Goal: Task Accomplishment & Management: Manage account settings

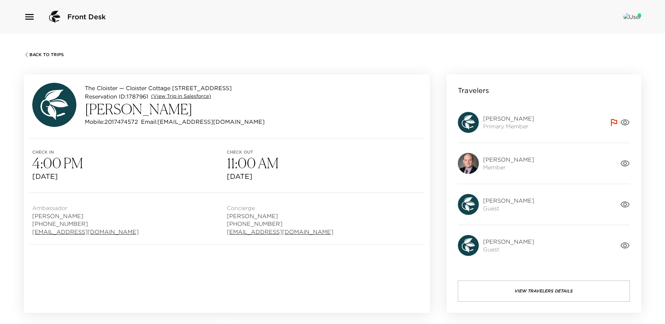
click at [193, 100] on link "(View Trip in Salesforce)" at bounding box center [181, 96] width 60 height 7
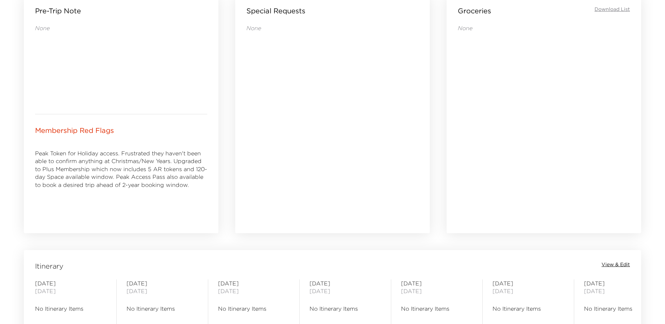
scroll to position [421, 0]
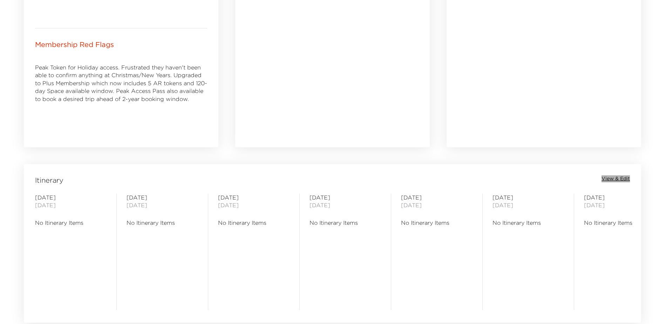
click at [617, 180] on span "View & Edit" at bounding box center [616, 178] width 28 height 7
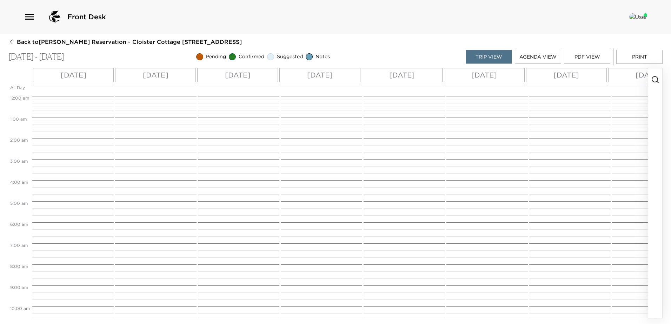
scroll to position [168, 0]
click at [574, 73] on p "[DATE]" at bounding box center [566, 75] width 26 height 11
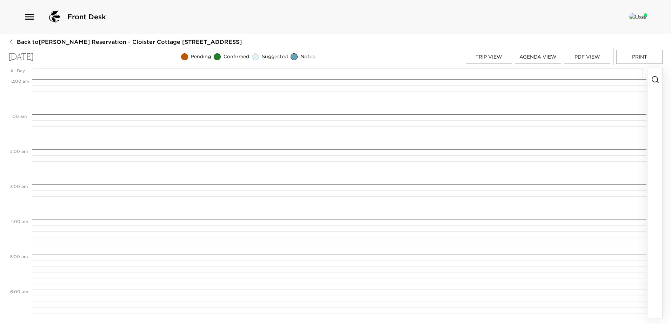
scroll to position [281, 0]
click at [654, 77] on icon "button" at bounding box center [655, 79] width 8 height 8
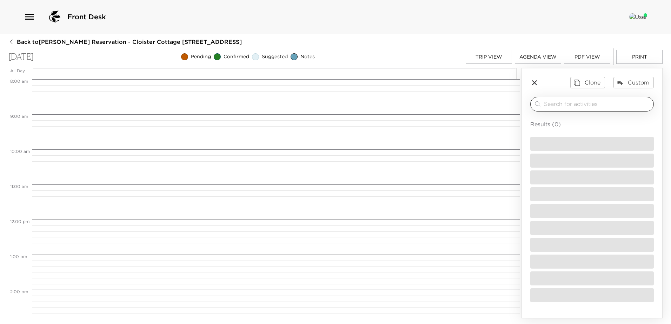
click at [552, 103] on input "search" at bounding box center [597, 104] width 107 height 8
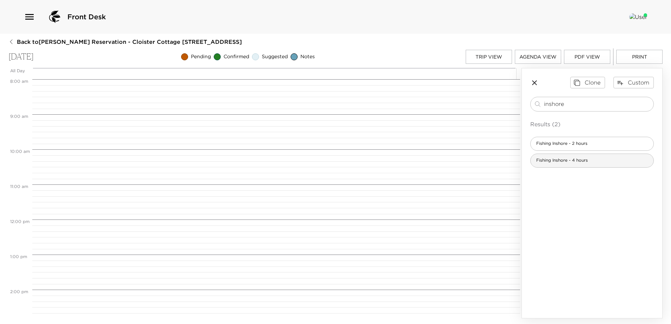
type input "inshore"
click at [557, 162] on span "Fishing Inshore - 4 hours" at bounding box center [561, 161] width 63 height 6
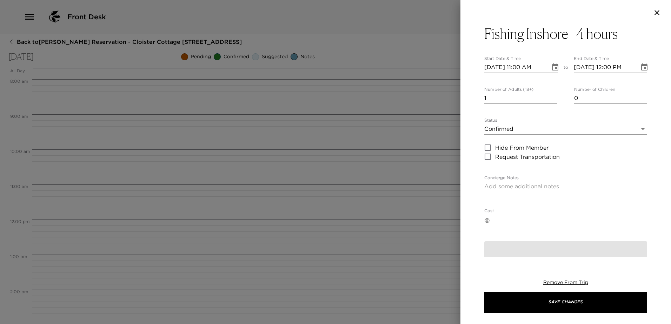
type textarea "You are confirmed for the 4-hour Inshore Fishing. Location: Coastal Experience …"
type textarea "$695 - first 2 people/$50.00 each additional person plus 24% service charge and…"
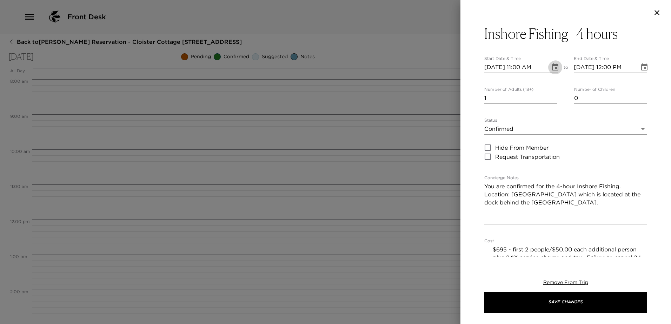
click at [551, 67] on icon "Choose date, selected date is Sep 27, 2025" at bounding box center [555, 67] width 8 height 8
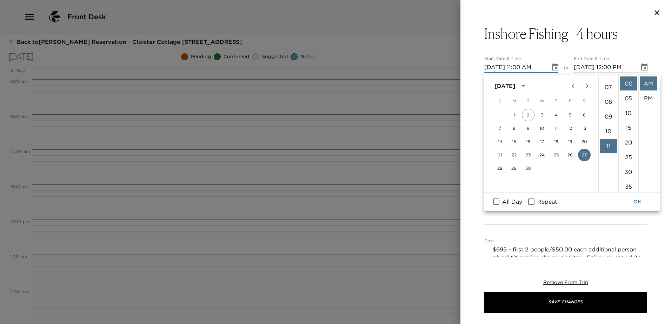
scroll to position [80, 0]
click at [606, 128] on li "08" at bounding box center [608, 121] width 17 height 14
type input "09/27/2025 08:00 AM"
click at [637, 203] on button "OK" at bounding box center [637, 201] width 22 height 13
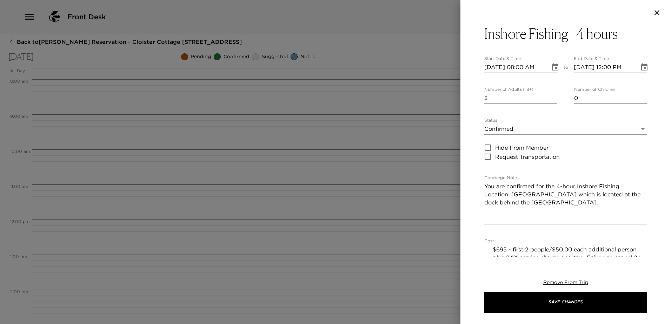
click at [551, 100] on input "2" at bounding box center [520, 98] width 73 height 11
type input "3"
click at [551, 100] on input "3" at bounding box center [520, 98] width 73 height 11
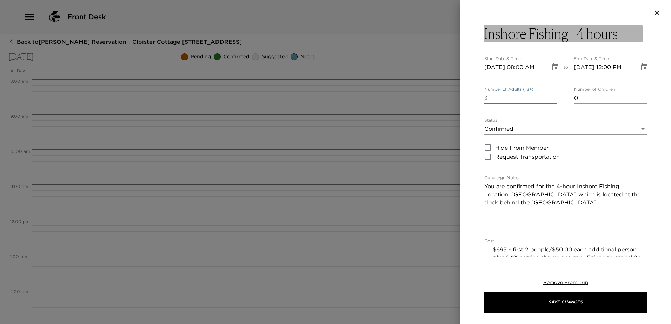
click at [582, 34] on h3 "Inshore Fishing - 4 hours" at bounding box center [550, 33] width 133 height 17
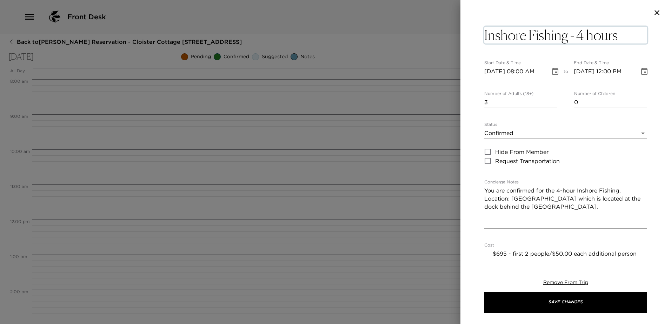
click at [582, 34] on textarea "Inshore Fishing - 4 hours" at bounding box center [565, 35] width 163 height 17
type textarea "Inshore Fishing - 3 hours"
click at [579, 201] on textarea "You are confirmed for the 4-hour Inshore Fishing. Location: Coastal Experience …" at bounding box center [565, 207] width 163 height 40
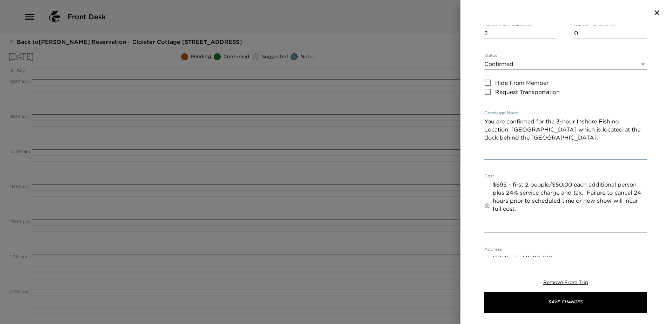
scroll to position [70, 0]
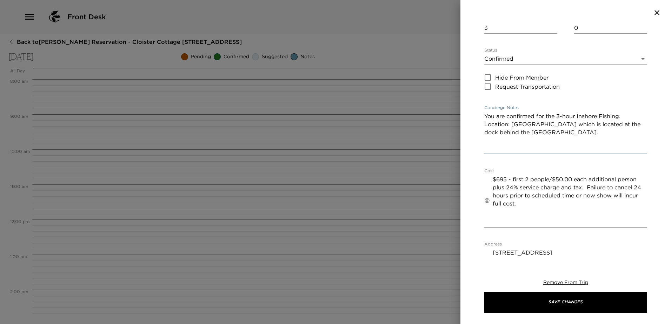
type textarea "You are confirmed for the 3-hour Inshore Fishing. Location: Coastal Experience …"
click at [502, 190] on textarea "$695 - first 2 people/$50.00 each additional person plus 24% service charge and…" at bounding box center [570, 200] width 154 height 51
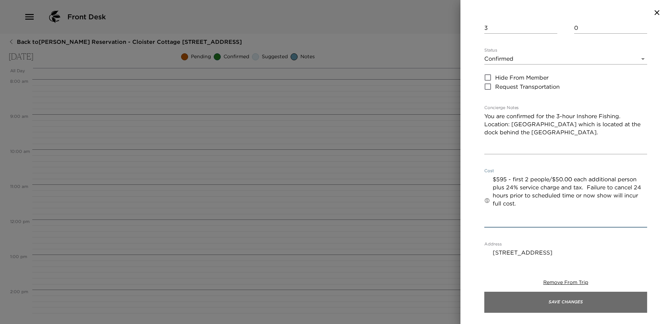
type textarea "$595 - first 2 people/$50.00 each additional person plus 24% service charge and…"
click at [568, 305] on button "Save Changes" at bounding box center [565, 302] width 163 height 21
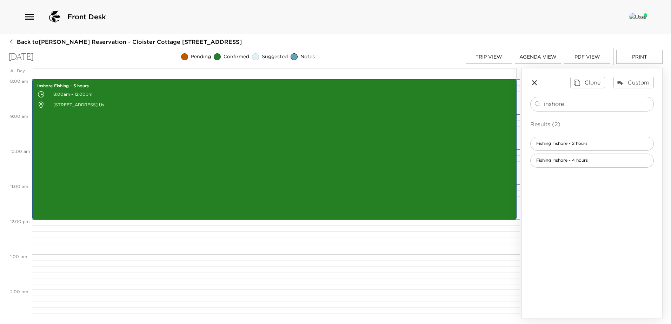
drag, startPoint x: 566, startPoint y: 105, endPoint x: 419, endPoint y: 94, distance: 147.7
click at [419, 94] on div "All Day Sat 09/27 12:00 AM 1:00 AM 2:00 AM 3:00 AM 4:00 AM 5:00 AM 6:00 AM 7:00…" at bounding box center [335, 193] width 654 height 250
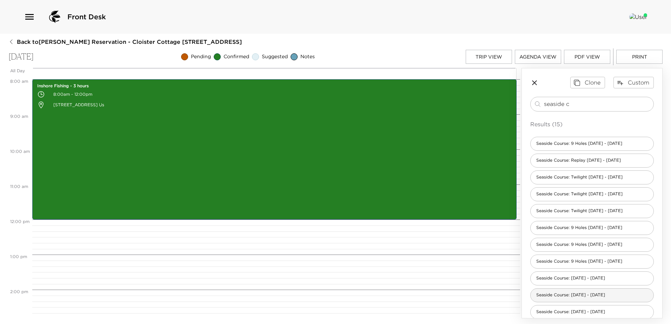
type input "seaside c"
click at [549, 298] on span "Seaside Course: Sept 1 - Nov 30" at bounding box center [570, 295] width 80 height 6
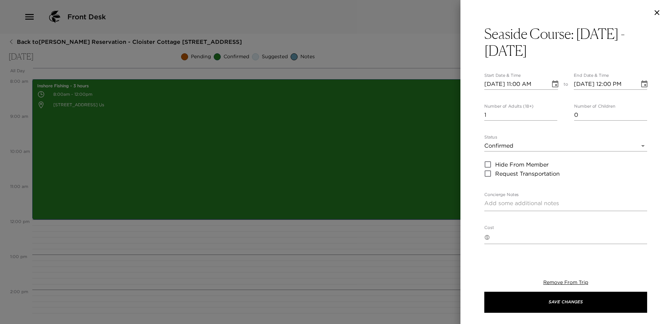
type textarea "You are confirmed for a tee time for 18 holes on the Seaside Golf Course. Locat…"
type textarea "$315 - 18-hole rate includes green and cart fees, range balls, forecaddie. Tax …"
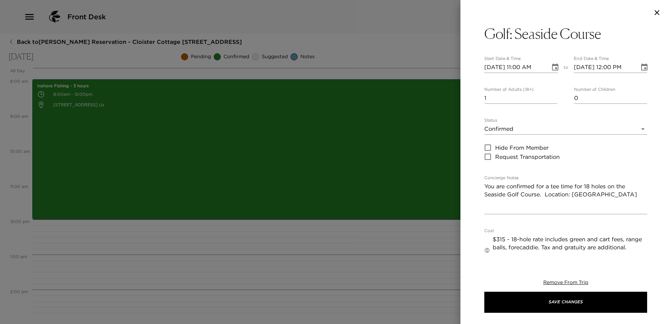
click at [552, 65] on icon "Choose date, selected date is Sep 27, 2025" at bounding box center [555, 66] width 6 height 7
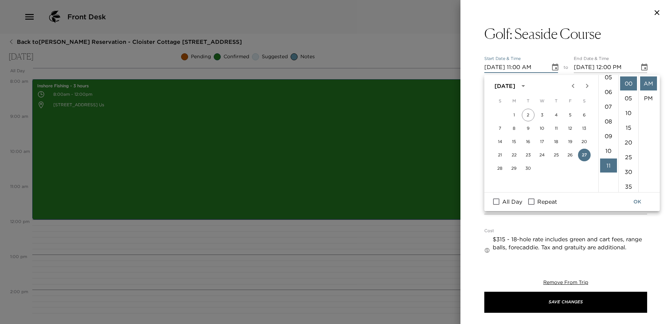
scroll to position [45, 0]
click at [607, 89] on li "03" at bounding box center [608, 83] width 17 height 14
click at [625, 133] on li "50" at bounding box center [628, 126] width 17 height 14
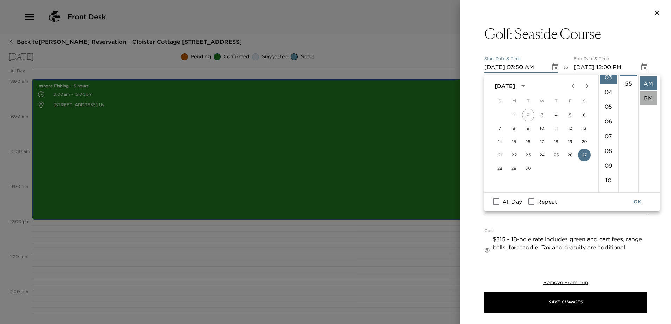
click at [644, 101] on li "PM" at bounding box center [648, 98] width 17 height 14
type input "09/27/2025 03:50 PM"
type input "09/27/2025 04:50 PM"
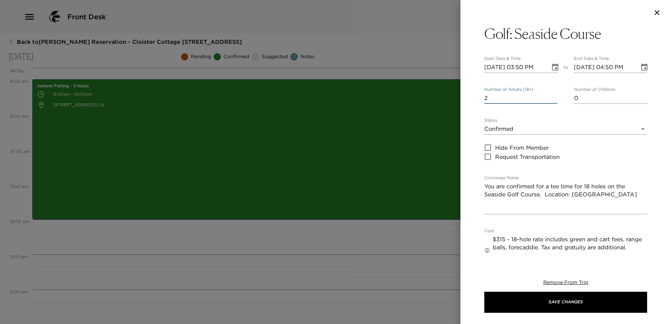
click at [551, 100] on input "2" at bounding box center [520, 98] width 73 height 11
click at [551, 100] on input "3" at bounding box center [520, 98] width 73 height 11
type input "4"
click at [551, 100] on input "4" at bounding box center [520, 98] width 73 height 11
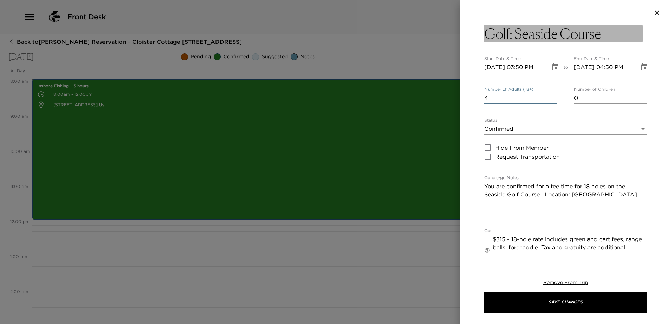
click at [604, 32] on button "Golf: Seaside Course" at bounding box center [565, 33] width 163 height 17
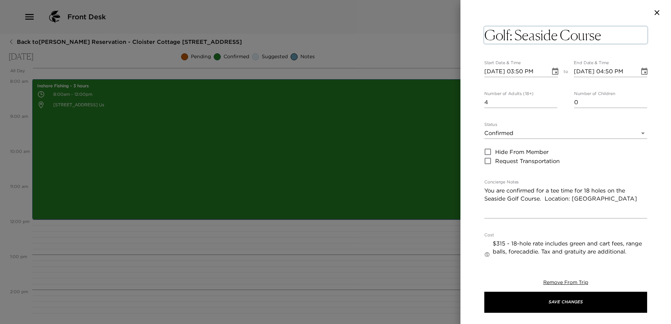
click at [609, 35] on textarea "Golf: Seaside Course" at bounding box center [565, 35] width 163 height 17
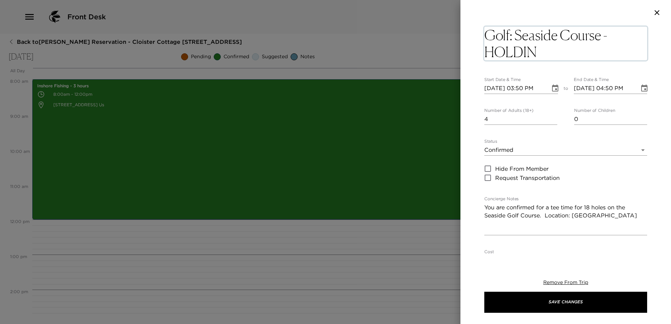
type textarea "Golf: Seaside Course - HOLDING"
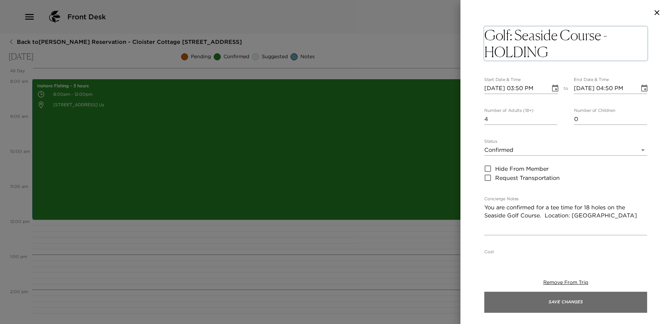
click at [552, 301] on button "Save Changes" at bounding box center [565, 302] width 163 height 21
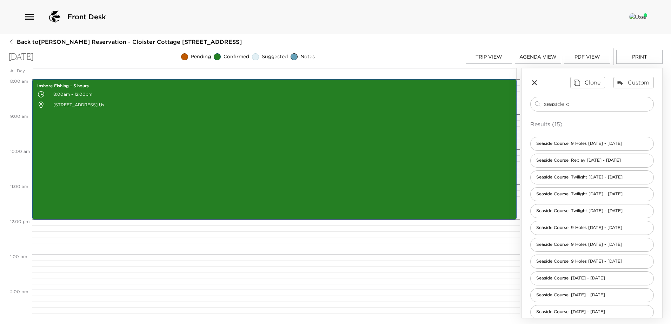
click at [490, 58] on button "Trip View" at bounding box center [489, 57] width 46 height 14
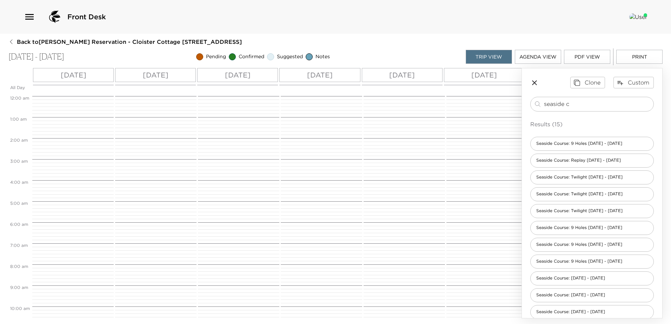
scroll to position [168, 0]
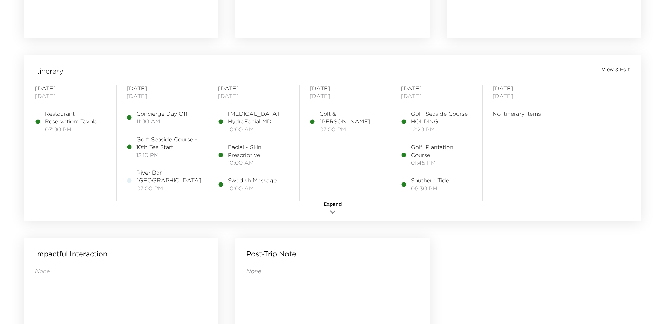
scroll to position [561, 0]
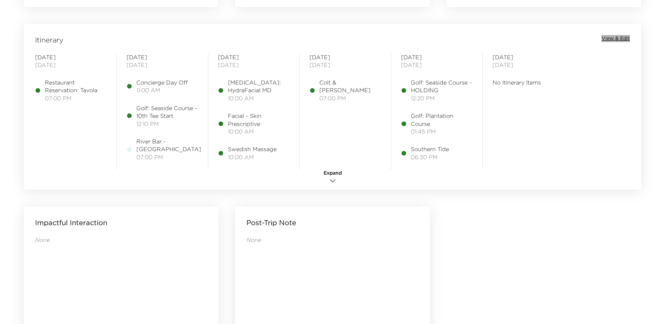
click at [616, 40] on span "View & Edit" at bounding box center [616, 38] width 28 height 7
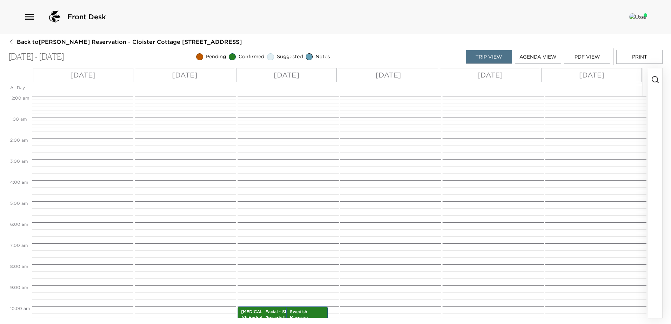
scroll to position [210, 0]
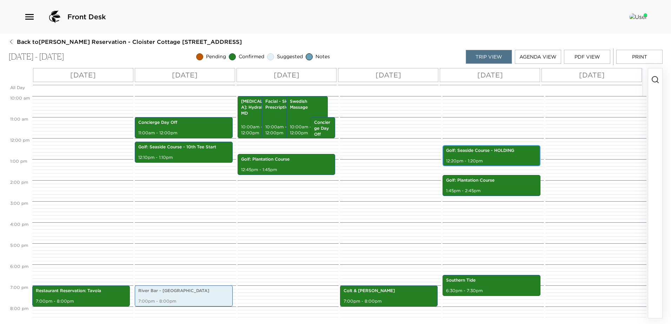
click at [494, 153] on p "Golf: Seaside Course - HOLDING" at bounding box center [491, 151] width 91 height 6
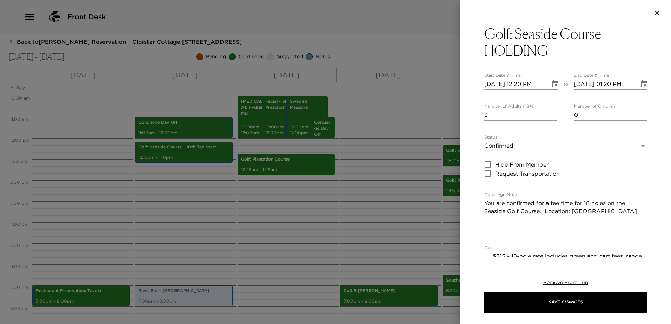
click at [551, 85] on icon "Choose date, selected date is Sep 27, 2025" at bounding box center [555, 84] width 8 height 8
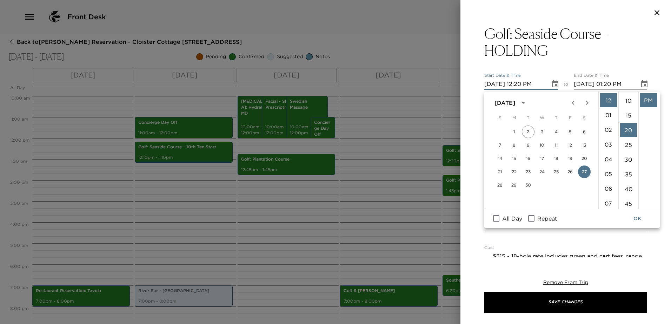
scroll to position [0, 0]
click at [627, 101] on li "00" at bounding box center [628, 100] width 17 height 14
type input "[DATE] 12:00 PM"
click at [637, 220] on button "OK" at bounding box center [637, 218] width 22 height 13
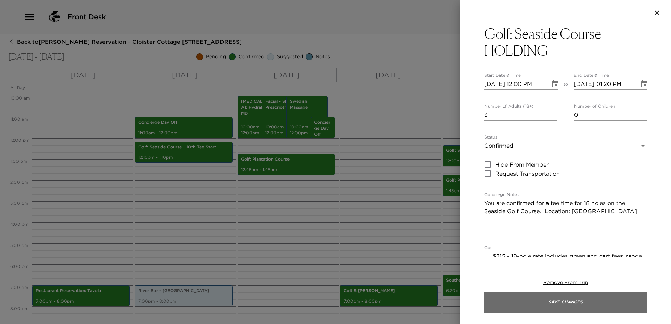
click at [566, 305] on button "Save Changes" at bounding box center [565, 302] width 163 height 21
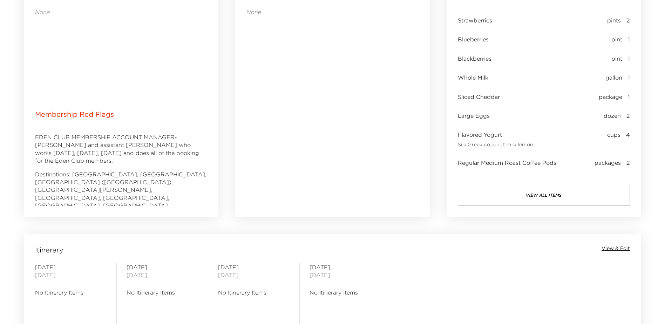
scroll to position [386, 0]
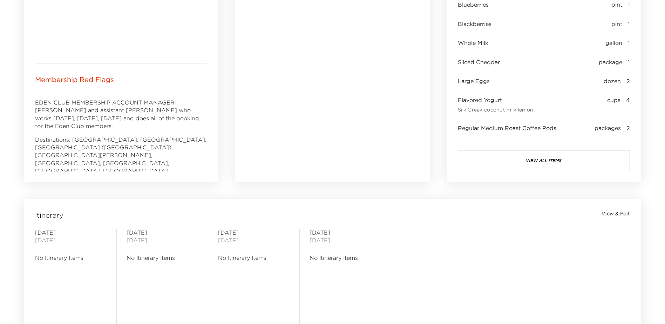
click at [618, 214] on span "View & Edit" at bounding box center [616, 213] width 28 height 7
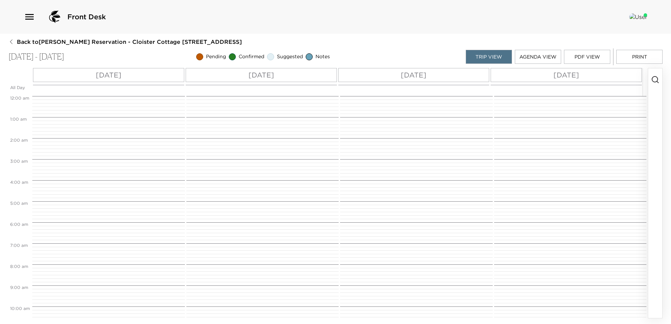
scroll to position [168, 0]
click at [105, 73] on p "Thu 09/04" at bounding box center [109, 75] width 26 height 11
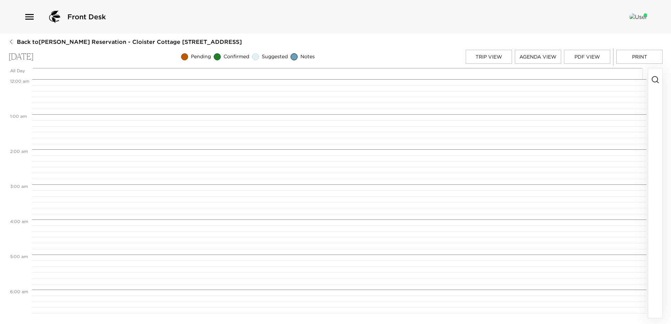
scroll to position [281, 0]
click at [656, 79] on icon "button" at bounding box center [655, 79] width 8 height 8
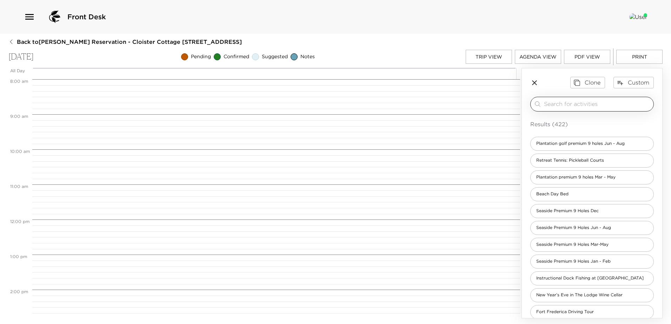
click at [553, 105] on input "search" at bounding box center [597, 104] width 107 height 8
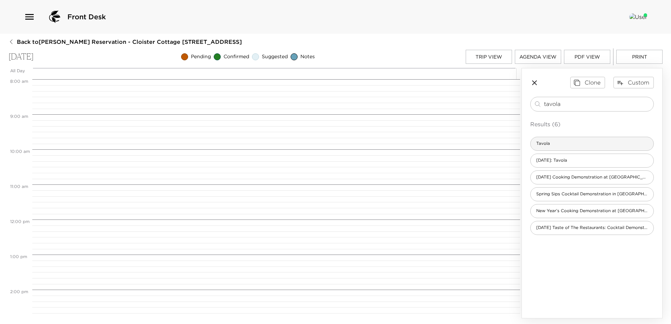
type input "tavola"
click at [560, 146] on div "Tavola" at bounding box center [591, 144] width 123 height 14
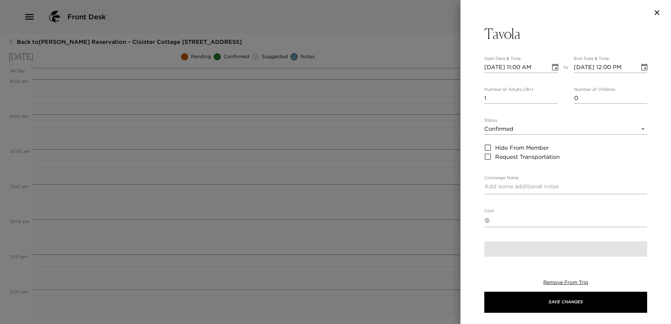
type textarea "You are confirmed for a dinner reservation at Tavola. Before 5:00 p.m., casual …"
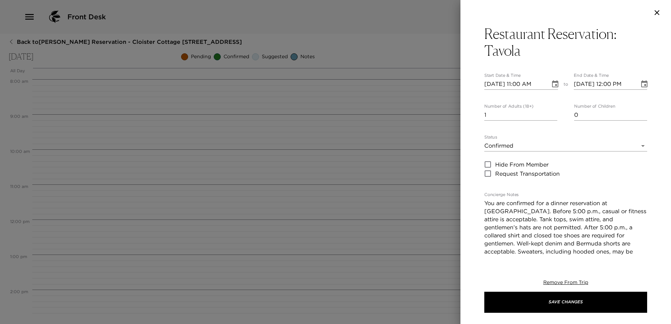
click at [551, 85] on icon "Choose date, selected date is Sep 4, 2025" at bounding box center [555, 84] width 8 height 8
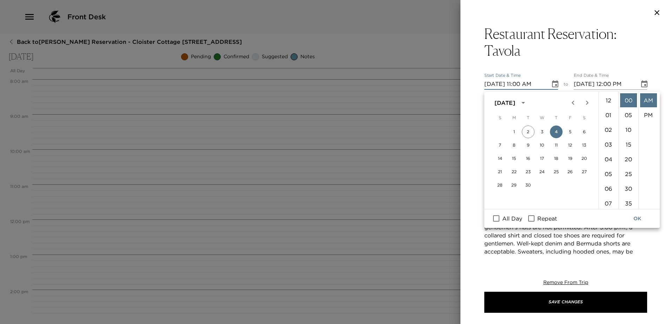
scroll to position [185, 0]
click at [607, 151] on li "06" at bounding box center [608, 144] width 17 height 14
click at [645, 120] on li "PM" at bounding box center [648, 115] width 17 height 14
type input "09/04/2025 06:00 PM"
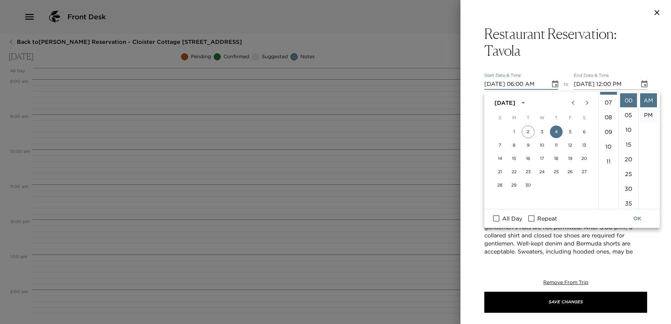
type input "09/04/2025 07:00 PM"
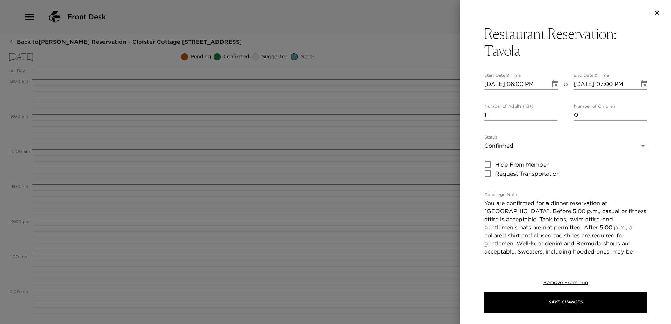
scroll to position [17, 0]
click at [552, 115] on input "2" at bounding box center [520, 114] width 73 height 11
click at [552, 115] on input "3" at bounding box center [520, 114] width 73 height 11
click at [552, 115] on input "4" at bounding box center [520, 114] width 73 height 11
click at [552, 115] on input "5" at bounding box center [520, 114] width 73 height 11
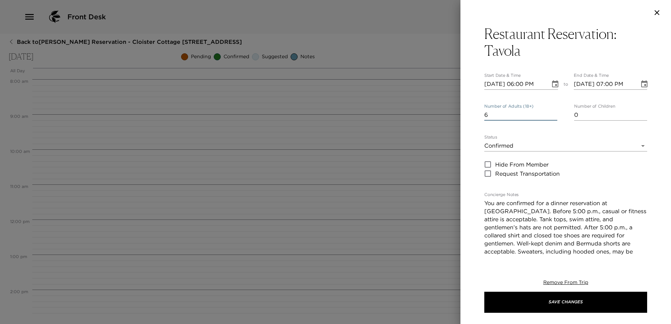
type input "6"
click at [552, 115] on input "6" at bounding box center [520, 114] width 73 height 11
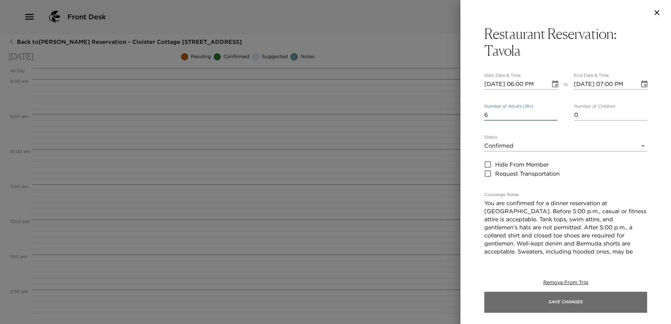
click at [553, 303] on button "Save Changes" at bounding box center [565, 302] width 163 height 21
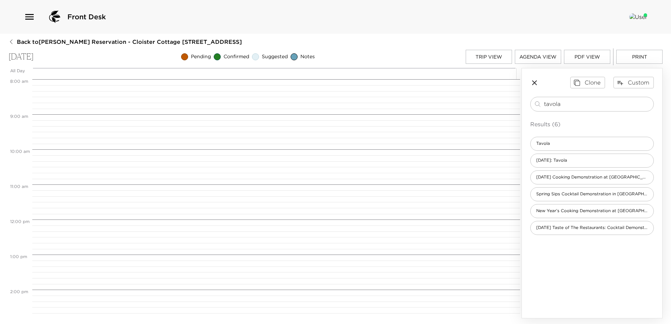
click at [488, 53] on button "Trip View" at bounding box center [489, 57] width 46 height 14
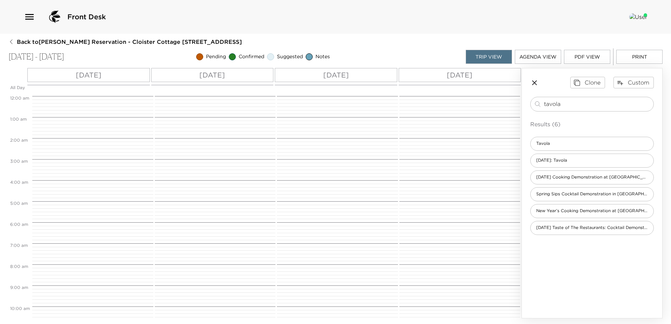
scroll to position [283, 0]
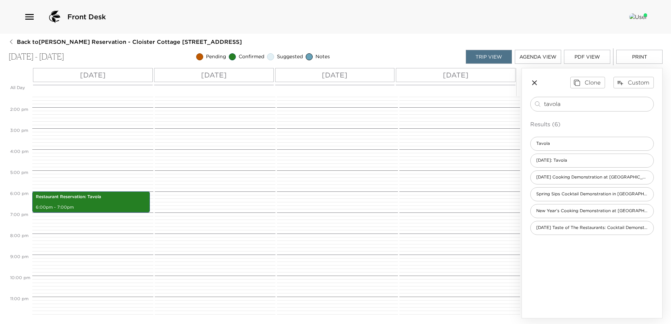
click at [235, 72] on div "Fri 09/05" at bounding box center [214, 75] width 120 height 14
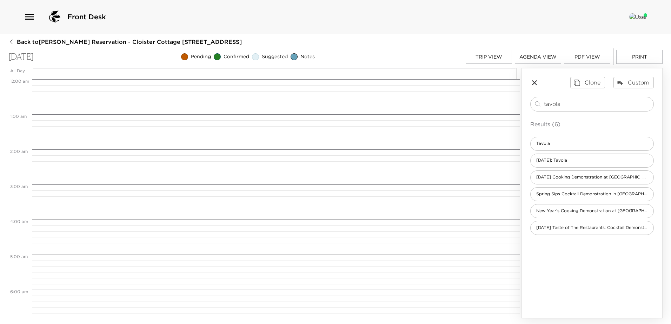
scroll to position [281, 0]
drag, startPoint x: 578, startPoint y: 106, endPoint x: 400, endPoint y: 93, distance: 179.4
click at [401, 93] on div "All Day Fri 09/05 12:00 AM 1:00 AM 2:00 AM 3:00 AM 4:00 AM 5:00 AM 6:00 AM 7:00…" at bounding box center [335, 193] width 654 height 250
type input "private b"
click at [560, 146] on span "Private Beach Set-Up" at bounding box center [558, 144] width 56 height 6
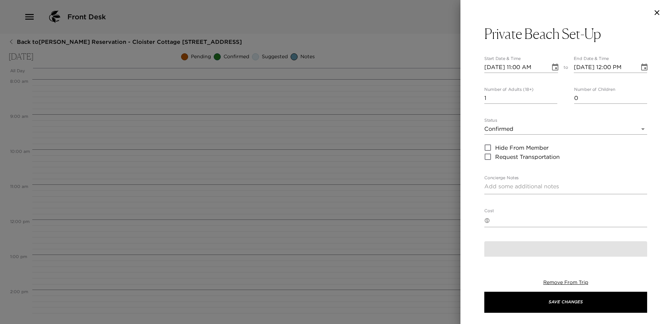
type textarea "You are confirmed for the Private Beach Set-up at the Beach Club."
type textarea "$95 - plus 24% service charge and tax."
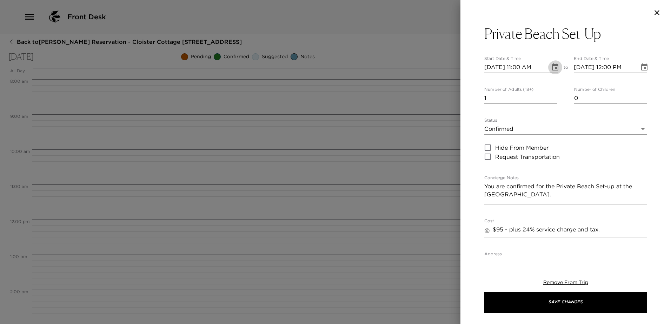
click at [551, 69] on icon "Choose date, selected date is Sep 5, 2025" at bounding box center [555, 67] width 8 height 8
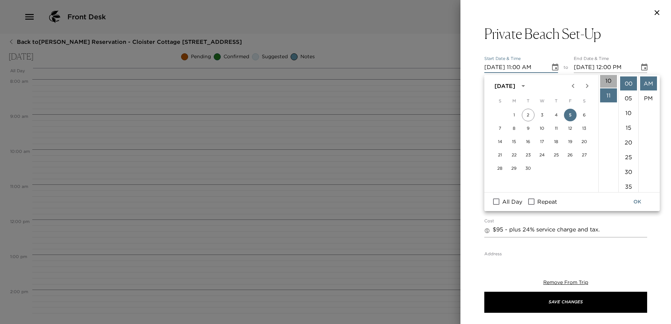
click at [610, 88] on li "10" at bounding box center [608, 81] width 17 height 14
type input "09/05/2025 10:00 AM"
click at [538, 203] on input "Repeat" at bounding box center [531, 201] width 15 height 9
checkbox input "true"
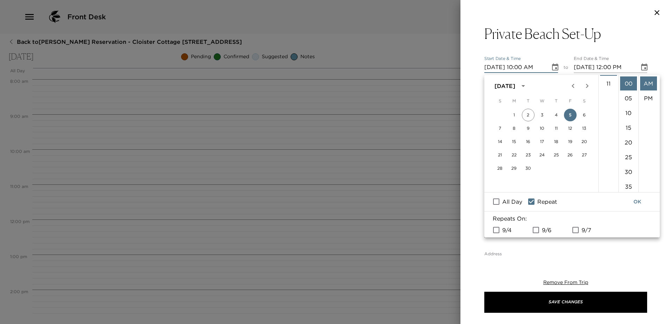
click at [534, 235] on input "9/6" at bounding box center [535, 230] width 15 height 9
checkbox input "true"
click at [638, 203] on button "OK" at bounding box center [637, 201] width 22 height 13
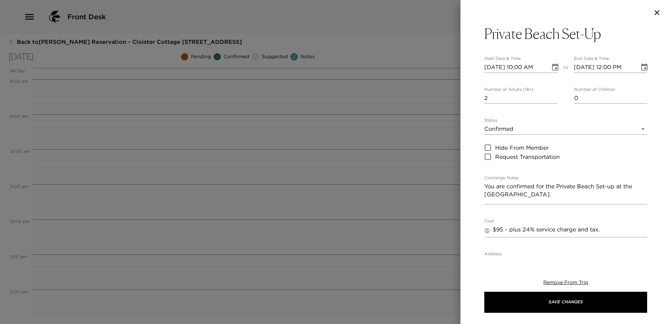
click at [552, 100] on input "2" at bounding box center [520, 98] width 73 height 11
click at [552, 100] on input "3" at bounding box center [520, 98] width 73 height 11
click at [552, 100] on input "4" at bounding box center [520, 98] width 73 height 11
click at [552, 100] on input "5" at bounding box center [520, 98] width 73 height 11
type input "6"
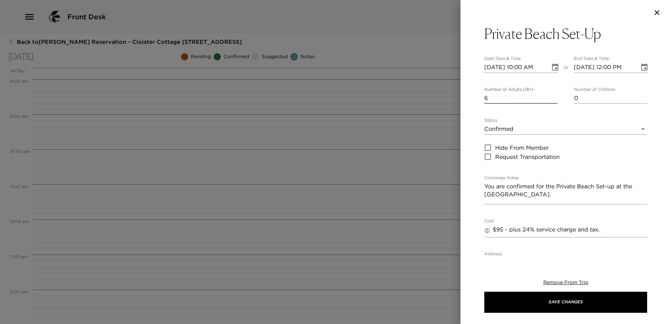
click at [552, 100] on input "6" at bounding box center [520, 98] width 73 height 11
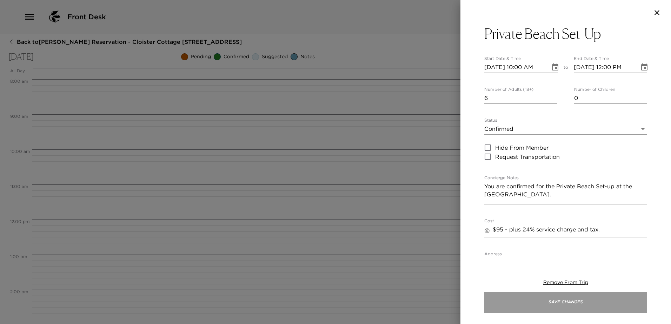
click at [568, 307] on button "Save Changes" at bounding box center [565, 302] width 163 height 21
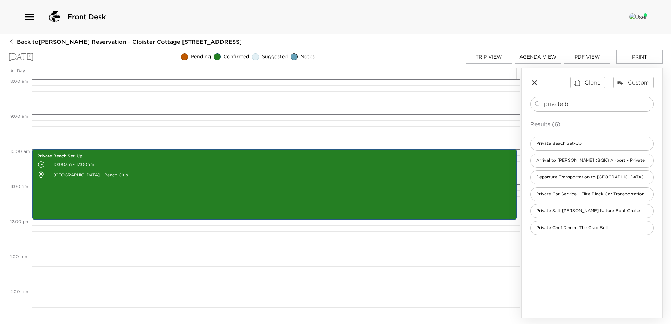
drag, startPoint x: 577, startPoint y: 103, endPoint x: 328, endPoint y: 94, distance: 248.9
click at [328, 94] on div "All Day Fri 09/05 12:00 AM 1:00 AM 2:00 AM 3:00 AM 4:00 AM 5:00 AM 6:00 AM 7:00…" at bounding box center [335, 193] width 654 height 250
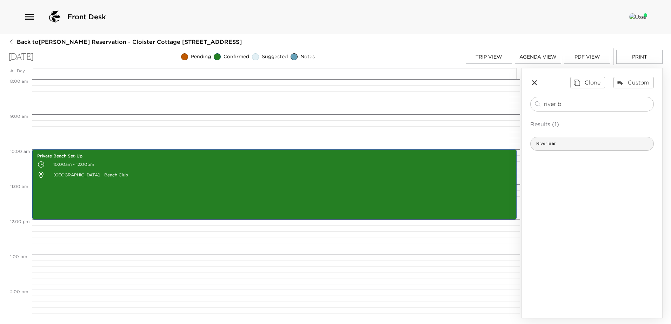
type input "river b"
click at [561, 144] on div "River Bar" at bounding box center [591, 144] width 123 height 14
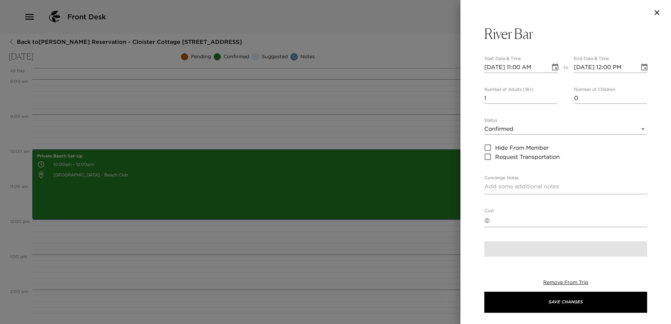
type textarea "You are confirmed for dinner at The River Bar. Dress Code: Before 5:00 p.m., ca…"
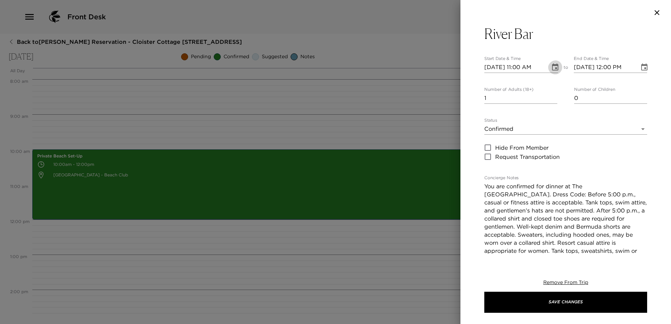
click at [552, 66] on icon "Choose date, selected date is Sep 5, 2025" at bounding box center [555, 66] width 6 height 7
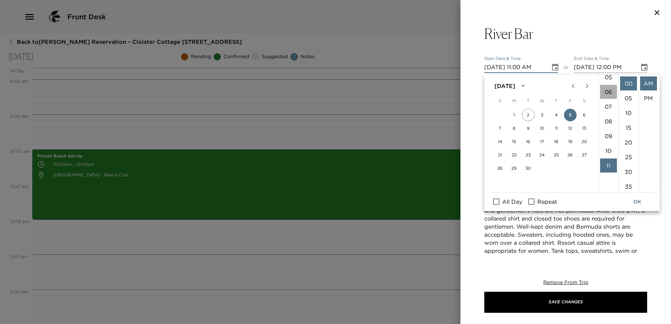
click at [605, 99] on li "06" at bounding box center [608, 92] width 17 height 14
type input "09/05/2025 06:00 AM"
type input "Before 5 p.m.- Casual or fitness attire is acceptable. Tank tops & swim attire …"
click at [645, 102] on li "PM" at bounding box center [648, 98] width 17 height 14
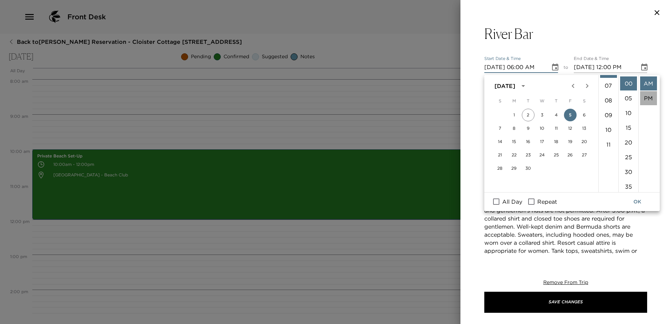
type input "09/05/2025 06:00 PM"
type input "09/05/2025 07:00 PM"
type input "Before 5 p.m.- Casual or fitness attire is acceptable. Tank tops & swim attire …"
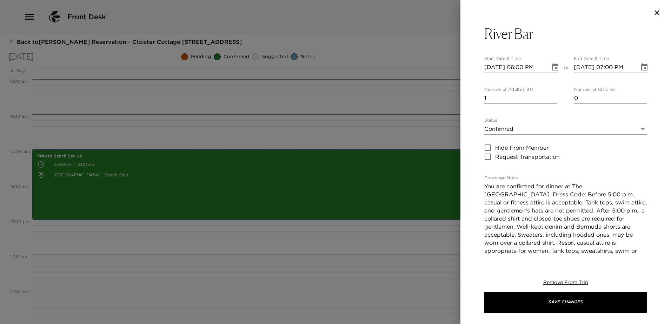
type input "2"
type input "Before 5 p.m.- Casual or fitness attire is acceptable. Tank tops & swim attire …"
click at [551, 100] on input "2" at bounding box center [520, 98] width 73 height 11
type input "3"
type input "Before 5 p.m.- Casual or fitness attire is acceptable. Tank tops & swim attire …"
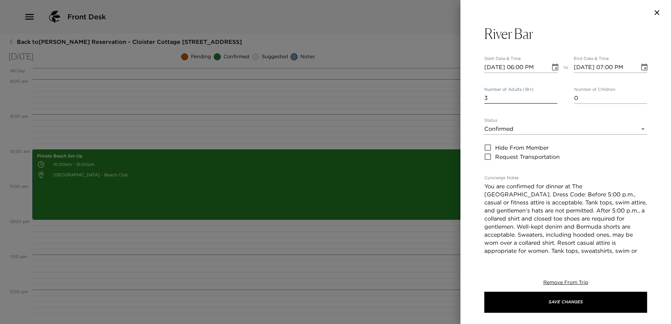
click at [551, 100] on input "3" at bounding box center [520, 98] width 73 height 11
type input "4"
type input "Before 5 p.m.- Casual or fitness attire is acceptable. Tank tops & swim attire …"
click at [551, 100] on input "4" at bounding box center [520, 98] width 73 height 11
type input "5"
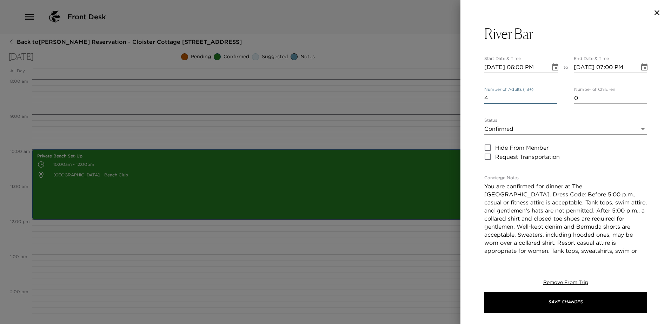
type input "Before 5 p.m.- Casual or fitness attire is acceptable. Tank tops & swim attire …"
click at [551, 100] on input "5" at bounding box center [520, 98] width 73 height 11
type input "6"
type input "Before 5 p.m.- Casual or fitness attire is acceptable. Tank tops & swim attire …"
type input "6"
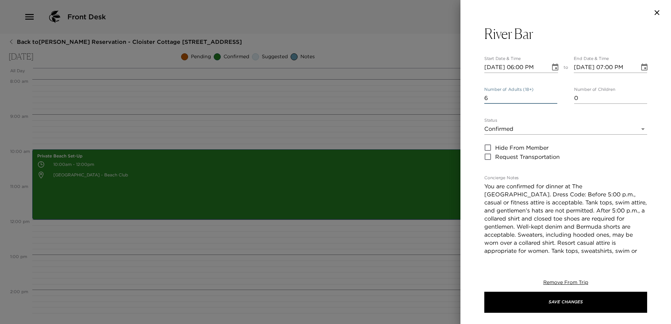
click at [551, 100] on input "6" at bounding box center [520, 98] width 73 height 11
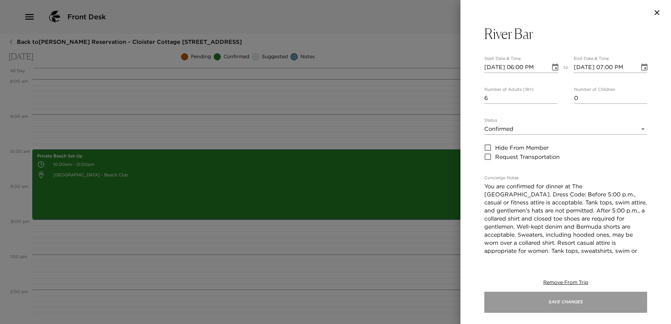
click at [571, 303] on button "Save Changes" at bounding box center [565, 302] width 163 height 21
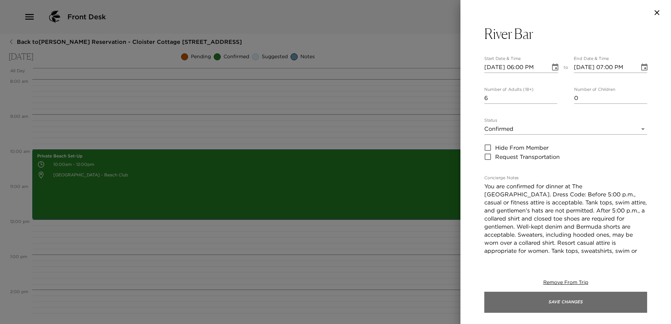
type input "Before 5 p.m.- Casual or fitness attire is acceptable. Tank tops & swim attire …"
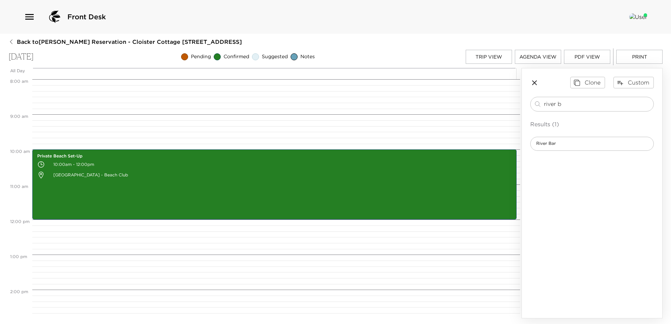
click at [484, 57] on button "Trip View" at bounding box center [489, 57] width 46 height 14
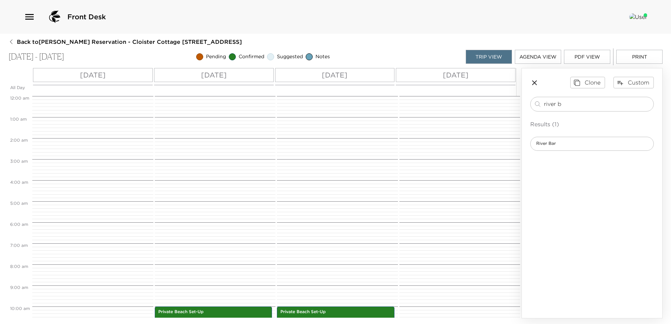
scroll to position [210, 0]
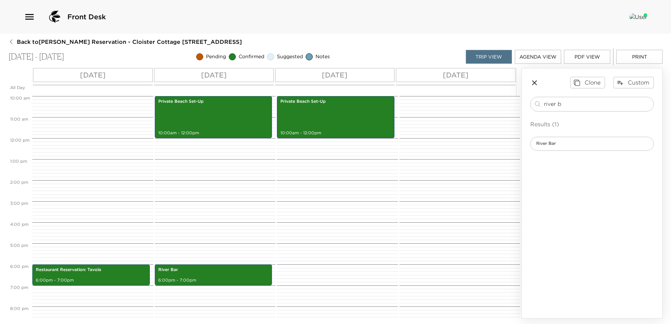
click at [364, 73] on div "Sat 09/06" at bounding box center [335, 75] width 120 height 14
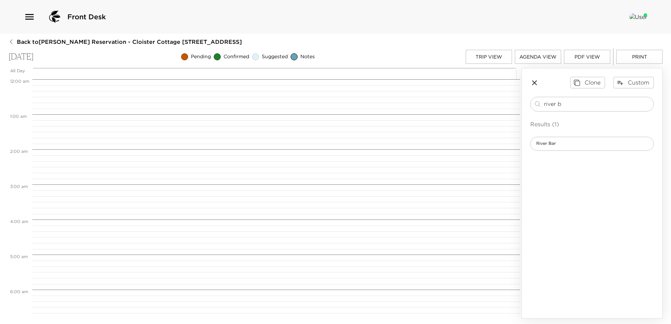
scroll to position [351, 0]
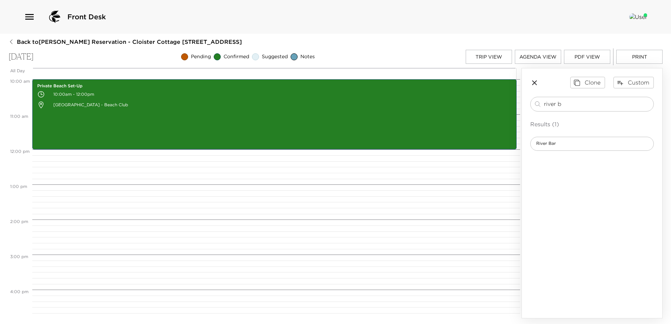
drag, startPoint x: 574, startPoint y: 102, endPoint x: 359, endPoint y: 97, distance: 214.7
click at [361, 97] on div "All Day Sat 09/06 12:00 AM 1:00 AM 2:00 AM 3:00 AM 4:00 AM 5:00 AM 6:00 AM 7:00…" at bounding box center [335, 193] width 654 height 250
type input "southern ti"
click at [555, 146] on span "Southern Tide" at bounding box center [550, 144] width 41 height 6
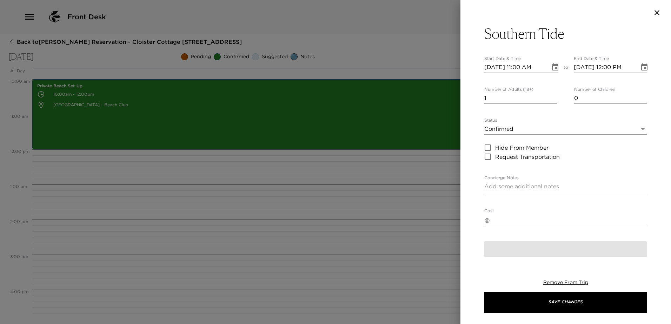
type textarea "You are confirmed for a dinner reservation at Southern Tide. Dress Code: Before…"
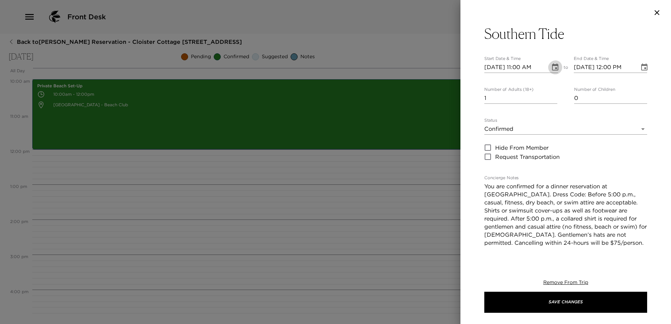
click at [552, 65] on icon "Choose date, selected date is Sep 6, 2025" at bounding box center [555, 66] width 6 height 7
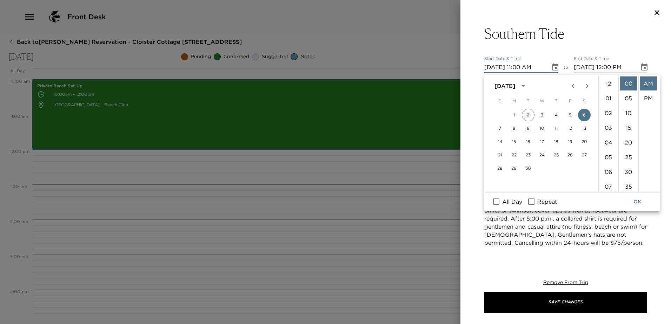
scroll to position [185, 0]
click at [609, 99] on li "06" at bounding box center [608, 92] width 17 height 14
click at [648, 100] on li "PM" at bounding box center [648, 98] width 17 height 14
type input "09/06/2025 06:00 PM"
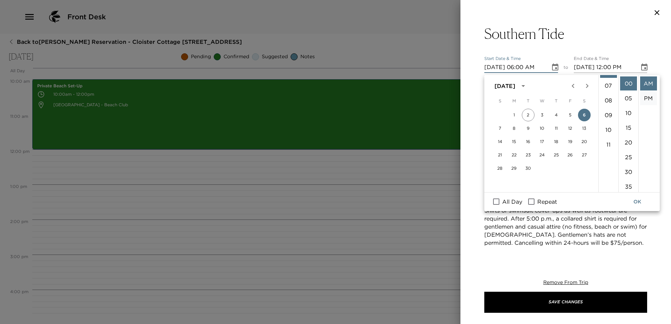
type input "09/06/2025 07:00 PM"
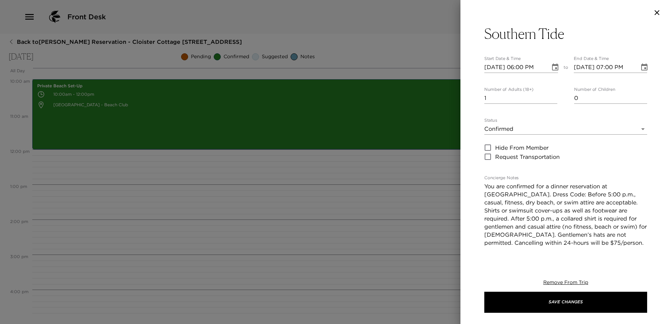
scroll to position [17, 0]
click at [552, 99] on input "2" at bounding box center [520, 98] width 73 height 11
click at [552, 99] on input "3" at bounding box center [520, 98] width 73 height 11
click at [552, 99] on input "4" at bounding box center [520, 98] width 73 height 11
click at [552, 99] on input "5" at bounding box center [520, 98] width 73 height 11
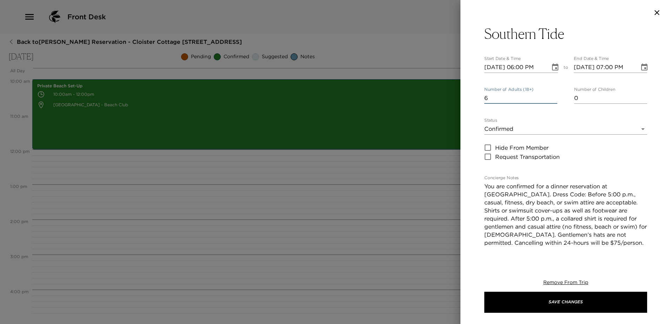
type input "6"
click at [552, 99] on input "6" at bounding box center [520, 98] width 73 height 11
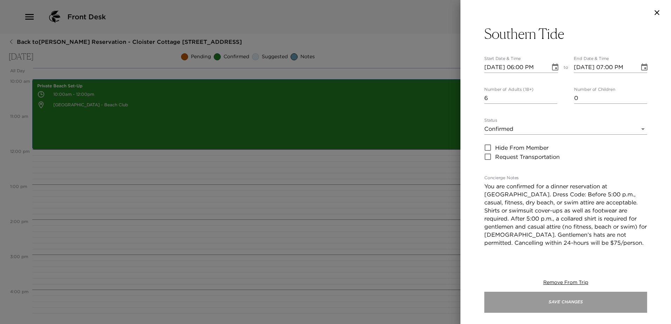
click at [564, 303] on button "Save Changes" at bounding box center [565, 302] width 163 height 21
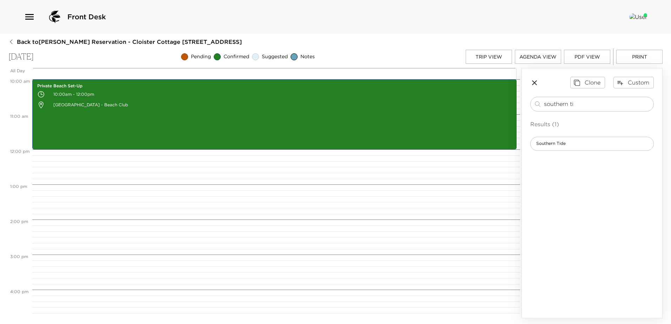
drag, startPoint x: 579, startPoint y: 104, endPoint x: 433, endPoint y: 93, distance: 146.3
click at [435, 94] on div "All Day Sat 09/06 12:00 AM 1:00 AM 2:00 AM 3:00 AM 4:00 AM 5:00 AM 6:00 AM 7:00…" at bounding box center [335, 193] width 654 height 250
type input "bowlin"
click at [584, 146] on div "Sea Strike - Bowling" at bounding box center [591, 144] width 123 height 14
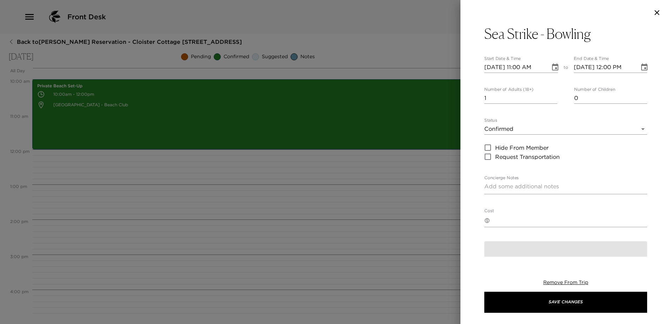
type textarea "You are confirmed for a 1-hour lane rental at Sea Strike and Pub."
type textarea "$90 - plus 24% service charge and tax. Failure to cancel 24 hours prior to sche…"
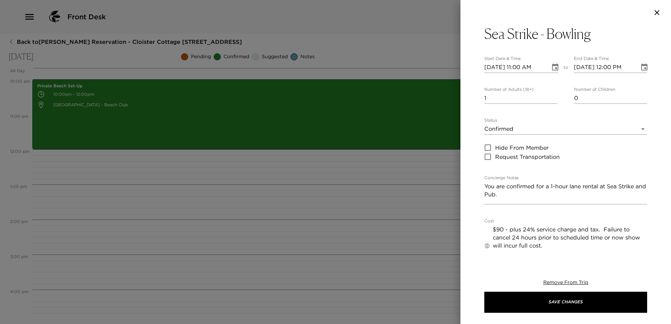
click at [551, 68] on icon "Choose date, selected date is Sep 6, 2025" at bounding box center [555, 67] width 8 height 8
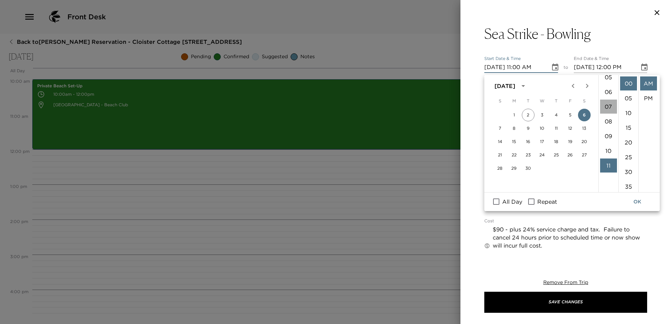
click at [607, 114] on li "07" at bounding box center [608, 107] width 17 height 14
click at [627, 144] on li "30" at bounding box center [628, 137] width 17 height 14
click at [644, 98] on li "PM" at bounding box center [648, 98] width 17 height 14
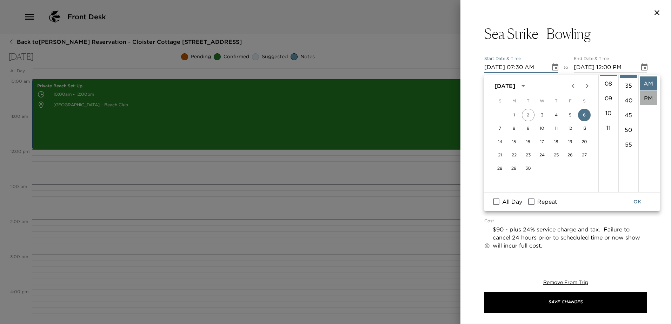
type input "09/06/2025 07:30 PM"
type input "09/06/2025 08:30 PM"
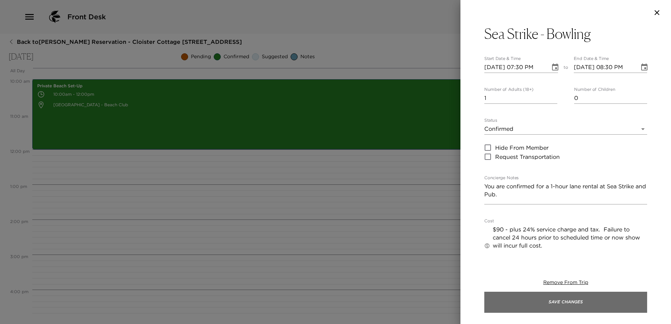
click at [570, 304] on button "Save Changes" at bounding box center [565, 302] width 163 height 21
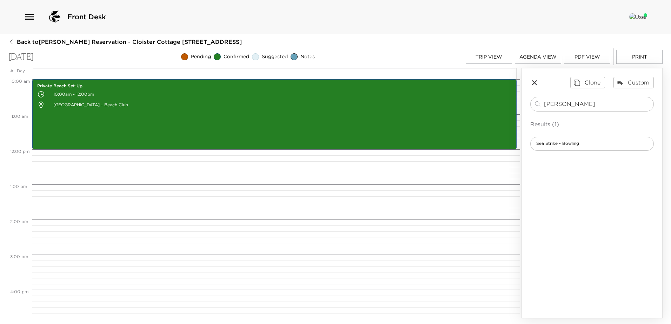
click at [487, 60] on button "Trip View" at bounding box center [489, 57] width 46 height 14
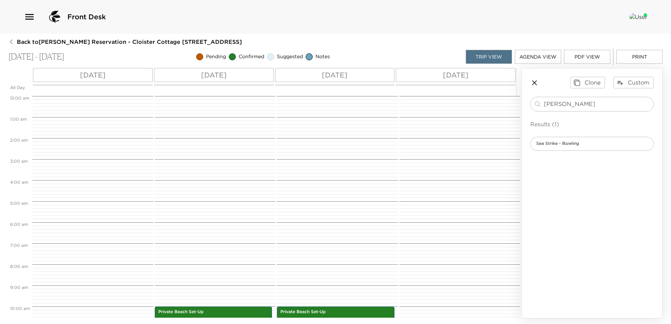
scroll to position [210, 0]
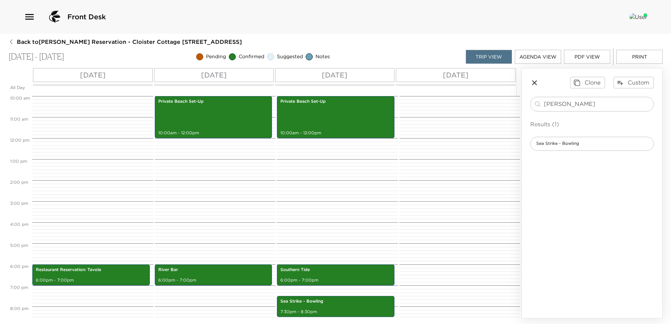
click at [464, 75] on p "Sun 09/07" at bounding box center [456, 75] width 26 height 11
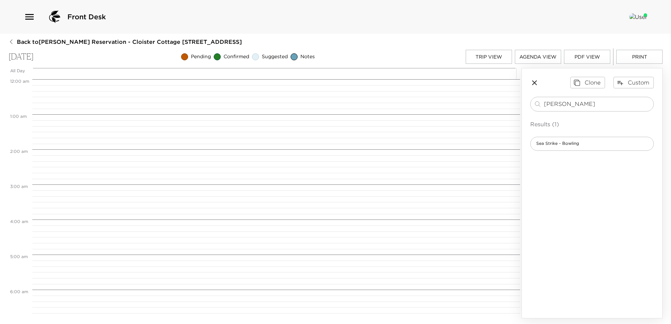
scroll to position [281, 0]
drag, startPoint x: 589, startPoint y: 108, endPoint x: 357, endPoint y: 87, distance: 232.9
click at [357, 87] on div "All Day Sun 09/07 12:00 AM 1:00 AM 2:00 AM 3:00 AM 4:00 AM 5:00 AM 6:00 AM 7:00…" at bounding box center [335, 193] width 654 height 250
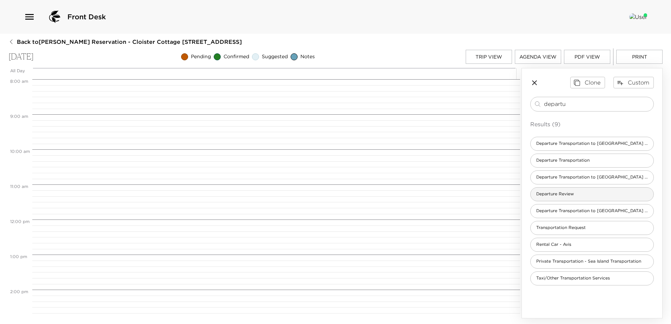
type input "departu"
click at [550, 195] on span "Departure Review" at bounding box center [554, 194] width 49 height 6
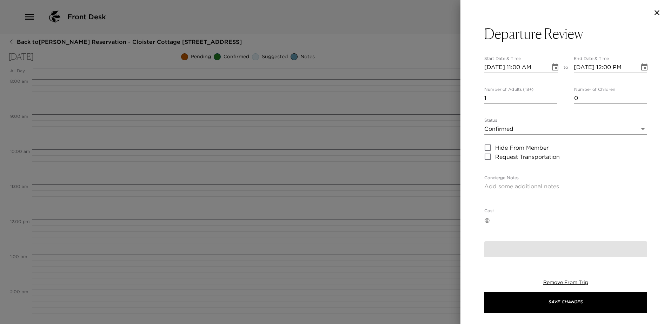
type textarea "In preparation for your departure, I would like to discuss your plans for check…"
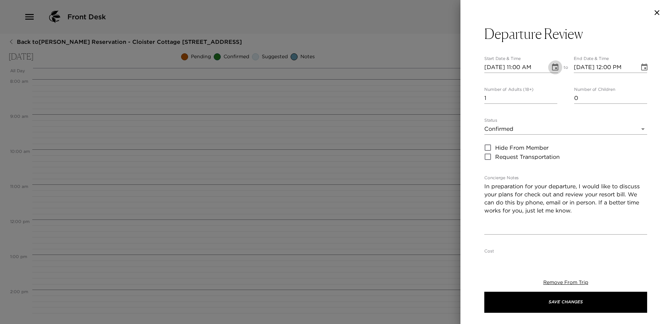
click at [552, 68] on icon "Choose date, selected date is Sep 7, 2025" at bounding box center [555, 66] width 6 height 7
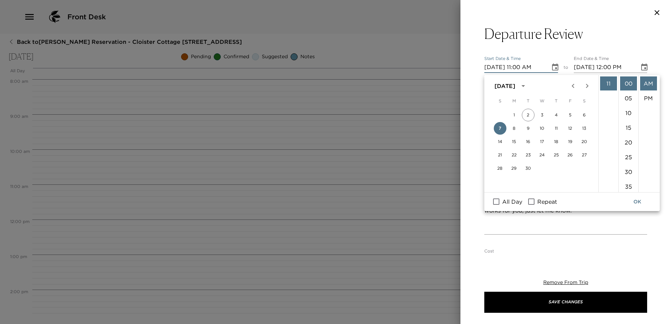
scroll to position [150, 0]
click at [607, 88] on li "10" at bounding box center [608, 81] width 17 height 14
type input "09/07/2025 10:00 AM"
click at [636, 202] on button "OK" at bounding box center [637, 201] width 22 height 13
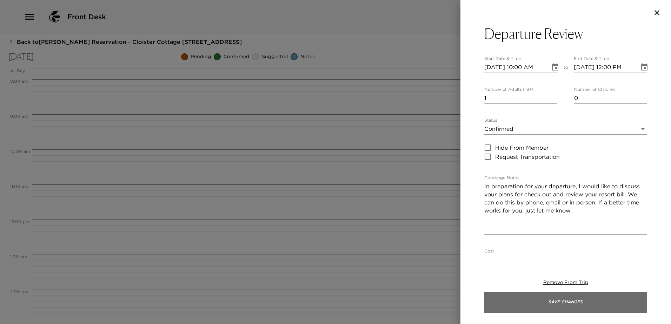
click at [567, 304] on button "Save Changes" at bounding box center [565, 302] width 163 height 21
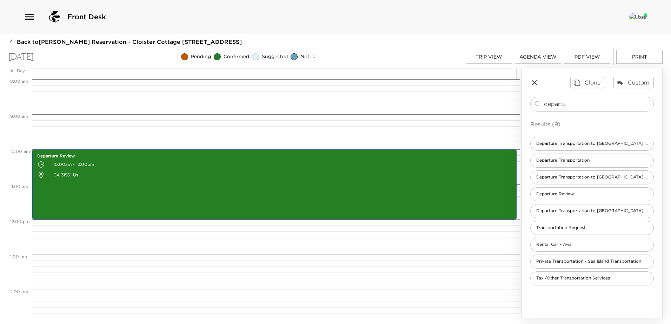
drag, startPoint x: 574, startPoint y: 102, endPoint x: 345, endPoint y: 93, distance: 228.9
click at [361, 96] on div "All Day Sun 09/07 12:00 AM 1:00 AM 2:00 AM 3:00 AM 4:00 AM 5:00 AM 6:00 AM 7:00…" at bounding box center [335, 193] width 654 height 250
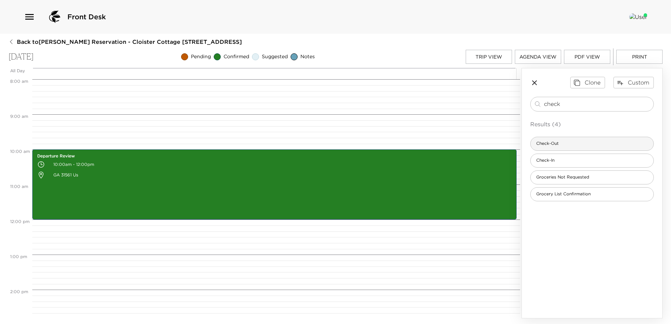
type input "check"
click at [556, 143] on span "Check-Out" at bounding box center [547, 144] width 34 height 6
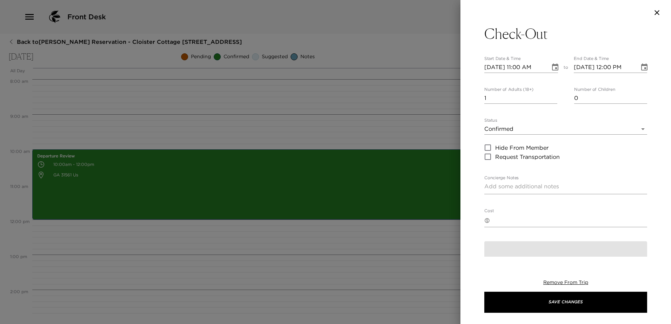
type textarea "Please note that check-out time of the residence is no later than 11:00 am. Ple…"
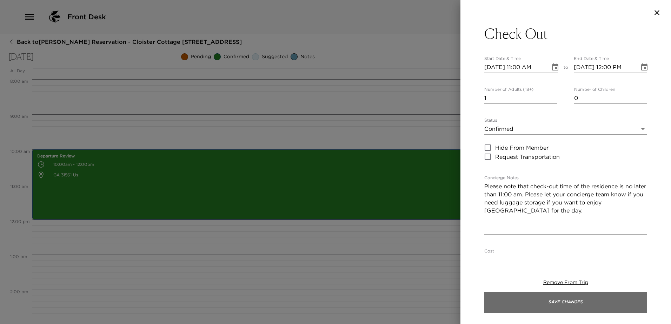
click at [567, 307] on button "Save Changes" at bounding box center [565, 302] width 163 height 21
